Goal: Transaction & Acquisition: Download file/media

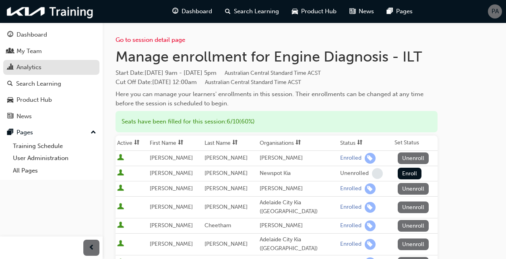
scroll to position [40, 0]
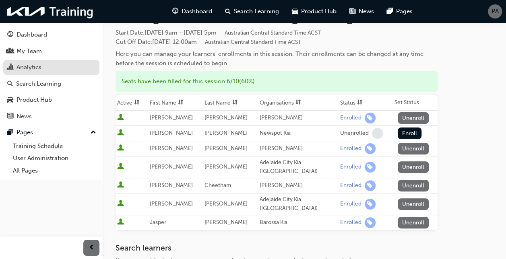
click at [54, 70] on div "Analytics" at bounding box center [51, 67] width 88 height 10
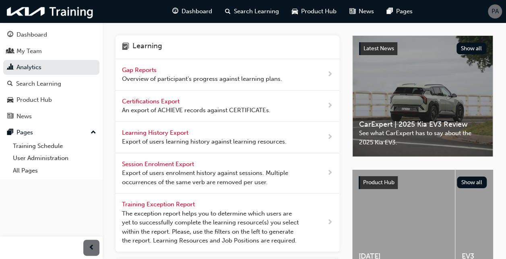
click at [169, 103] on span "Certifications Export" at bounding box center [151, 101] width 59 height 7
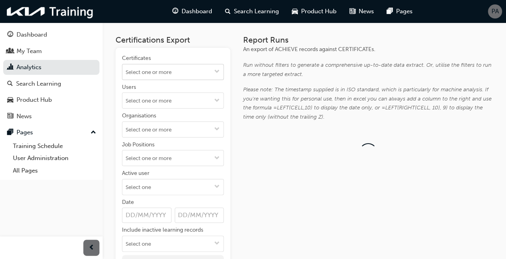
click at [170, 74] on input "Certificates" at bounding box center [172, 71] width 101 height 15
type input "mast"
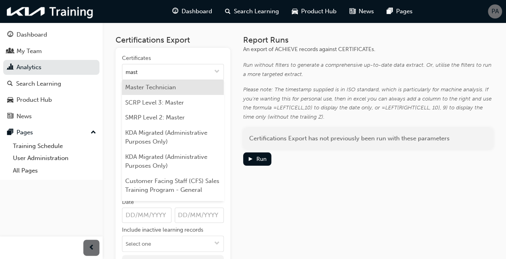
click at [170, 90] on li "Master Technician" at bounding box center [173, 87] width 102 height 15
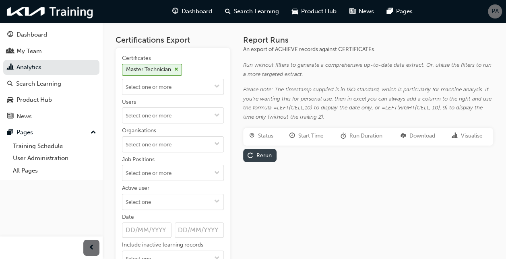
click at [265, 157] on div "Rerun" at bounding box center [263, 155] width 15 height 7
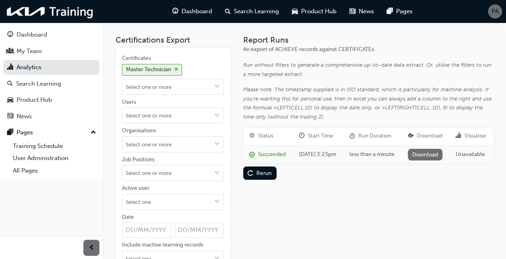
click at [418, 161] on link "Download" at bounding box center [425, 155] width 35 height 12
click at [34, 68] on link "Analytics" at bounding box center [51, 67] width 96 height 15
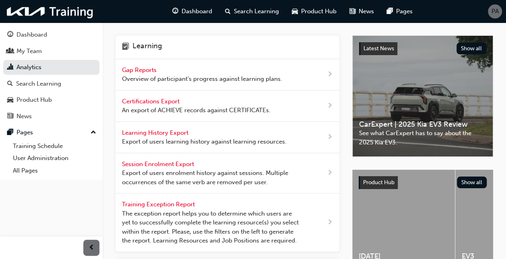
click at [158, 76] on span "Overview of participant's progress against learning plans." at bounding box center [202, 78] width 160 height 9
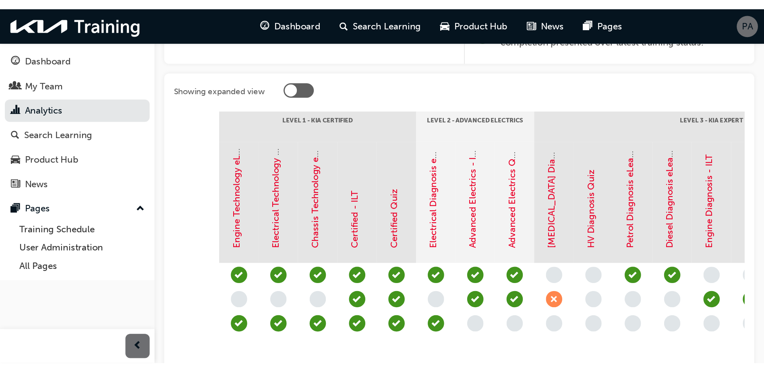
scroll to position [0, 74]
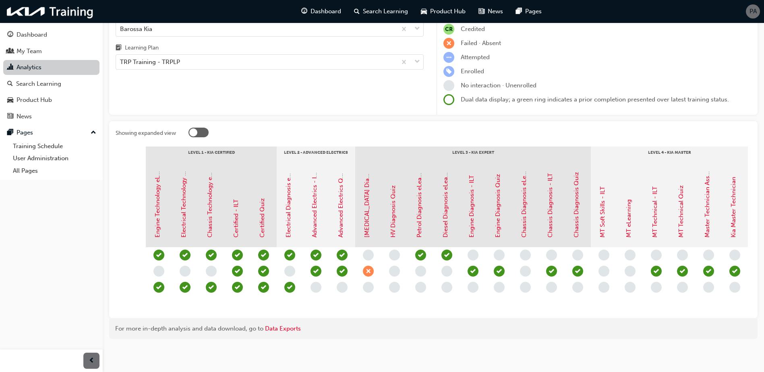
click at [35, 65] on link "Analytics" at bounding box center [51, 67] width 96 height 15
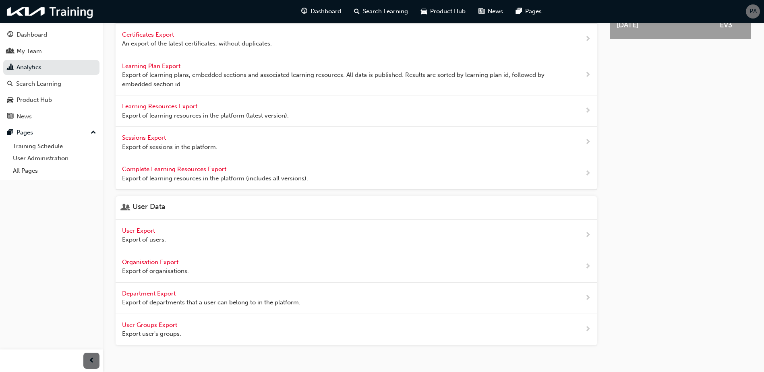
scroll to position [232, 0]
click at [153, 259] on span "Organisation Export" at bounding box center [151, 261] width 58 height 7
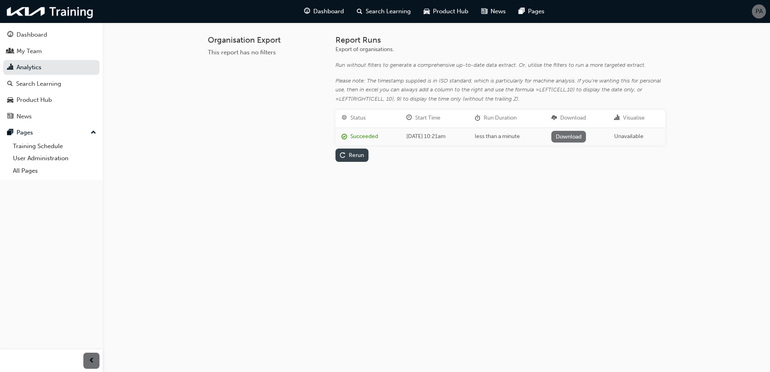
click at [353, 157] on div "Rerun" at bounding box center [356, 155] width 15 height 7
click at [506, 138] on link "Download" at bounding box center [568, 137] width 35 height 12
